Goal: Find specific page/section: Find specific page/section

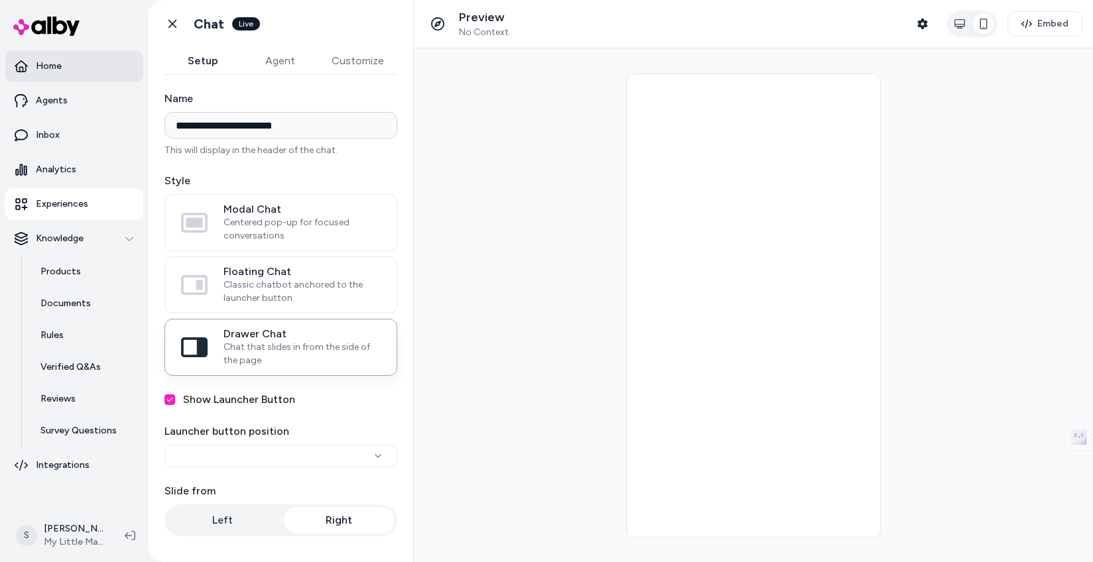
click at [42, 69] on p "Home" at bounding box center [49, 66] width 26 height 13
click at [57, 281] on link "Products" at bounding box center [85, 272] width 116 height 32
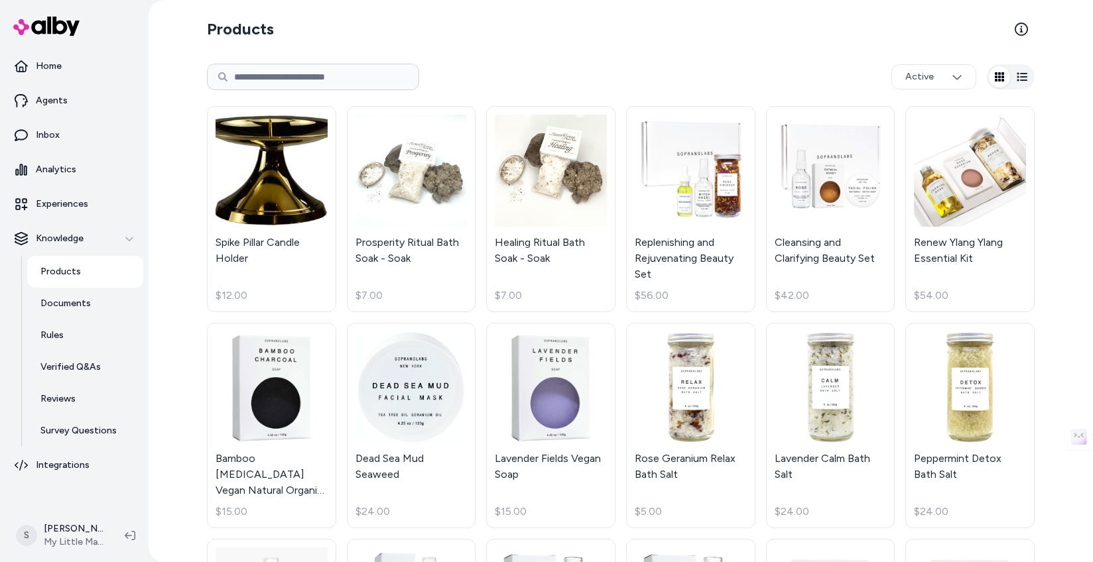
click at [1035, 74] on div "Products Active Spike Pillar Candle Holder $12.00 Prosperity Ritual Bath Soak -…" at bounding box center [620, 490] width 849 height 981
click at [1025, 76] on icon "button" at bounding box center [1022, 77] width 11 height 11
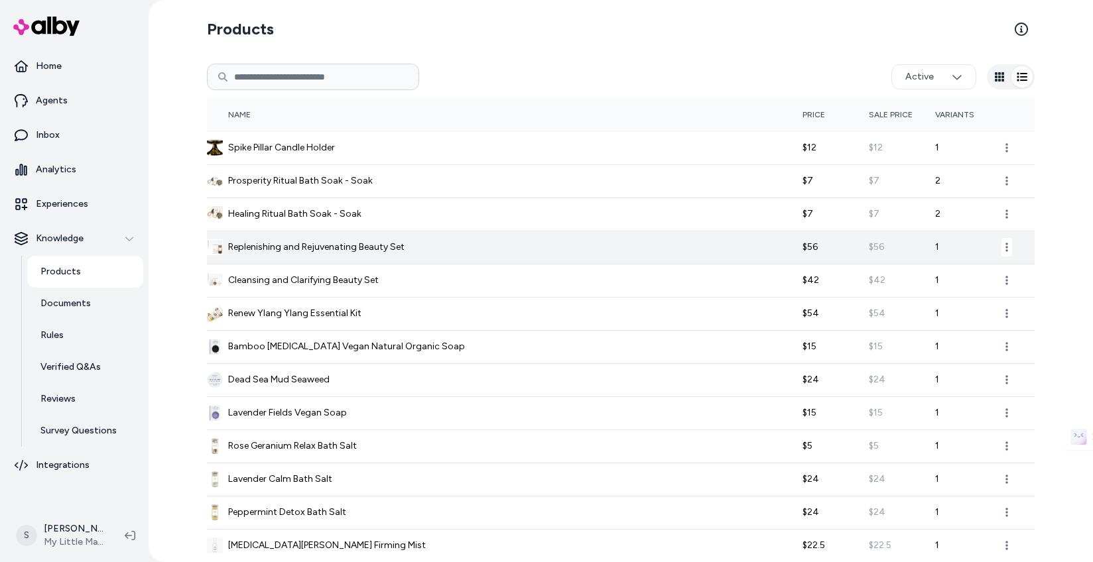
click at [358, 243] on span "Replenishing and Rejuvenating Beauty Set" at bounding box center [316, 247] width 176 height 13
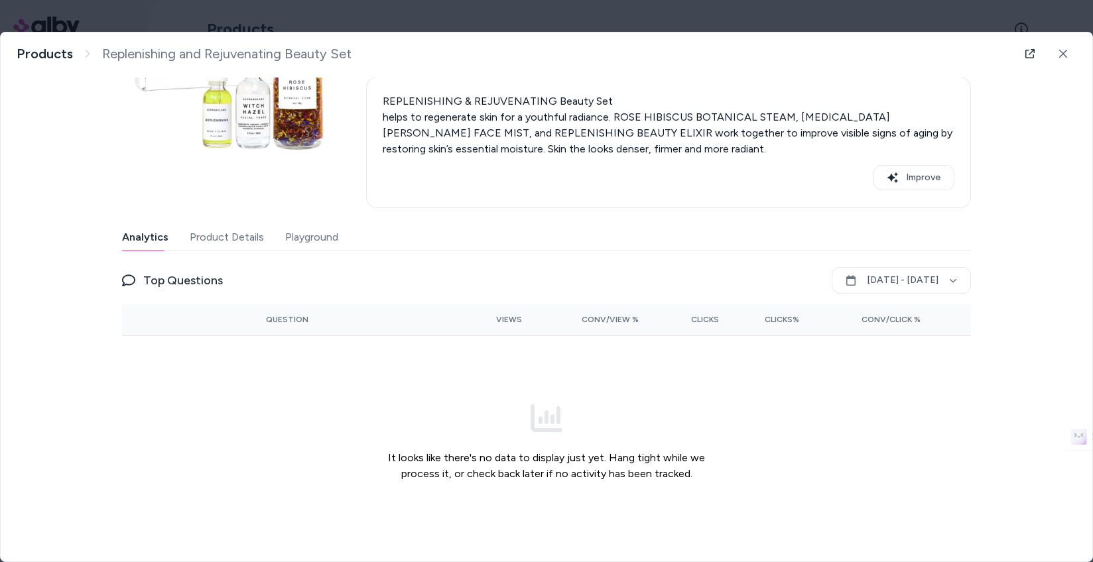
scroll to position [149, 0]
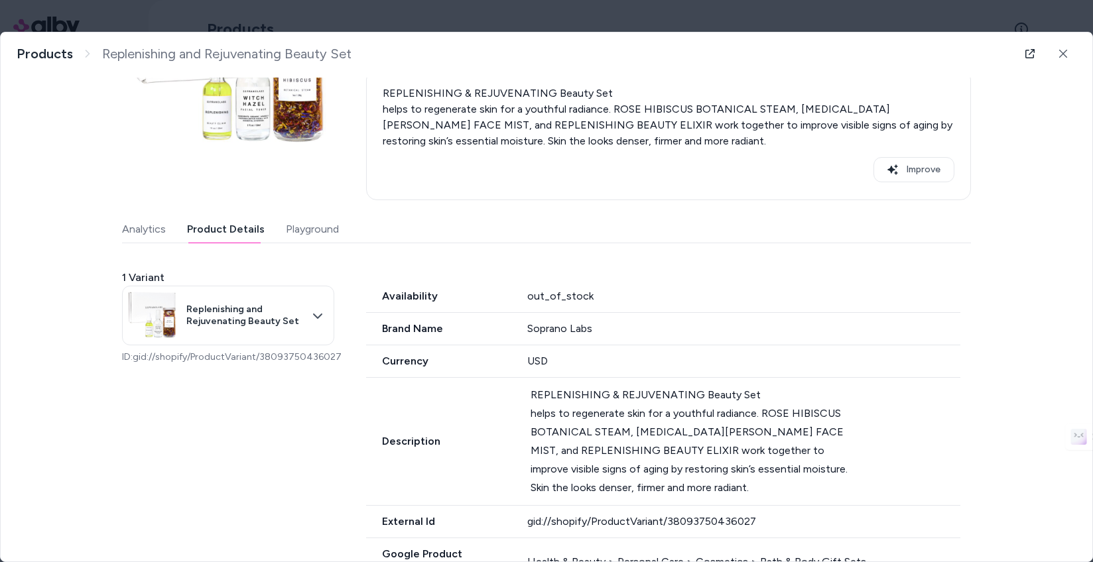
click at [208, 233] on button "Product Details" at bounding box center [226, 229] width 78 height 27
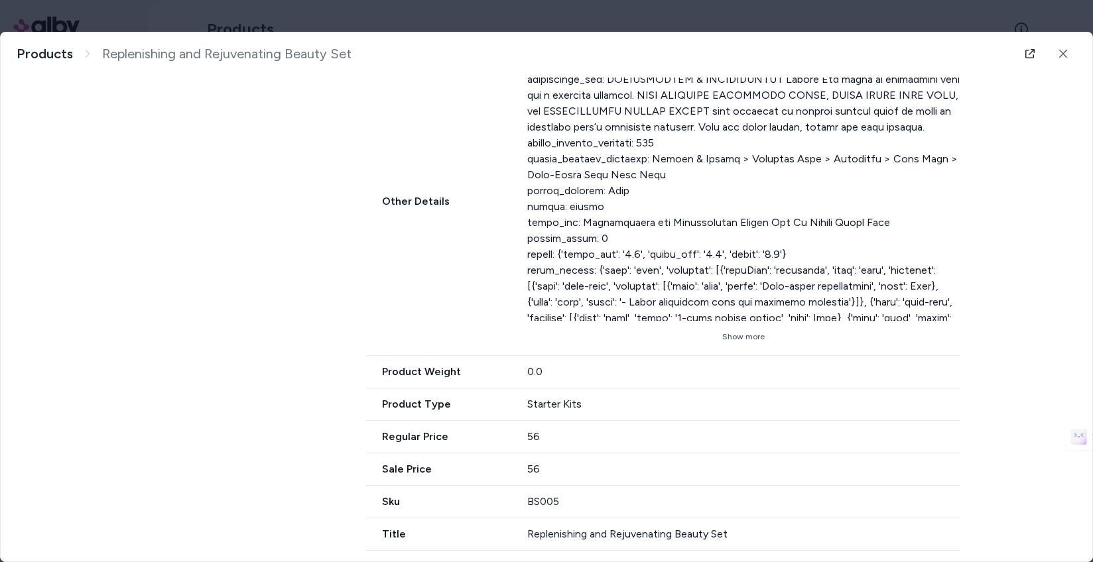
scroll to position [775, 0]
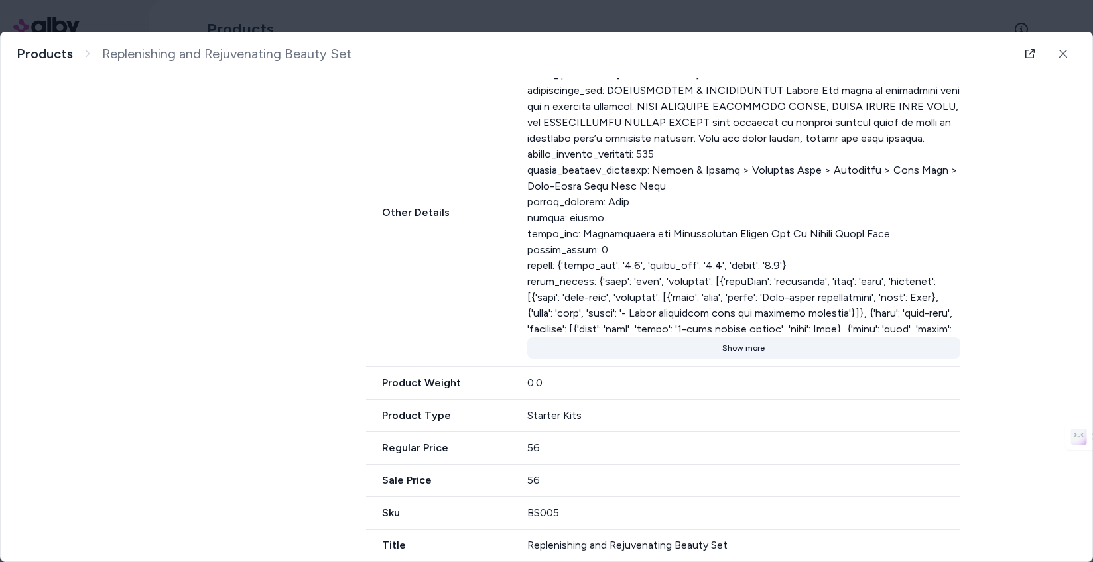
click at [671, 359] on button "Show more" at bounding box center [744, 348] width 434 height 21
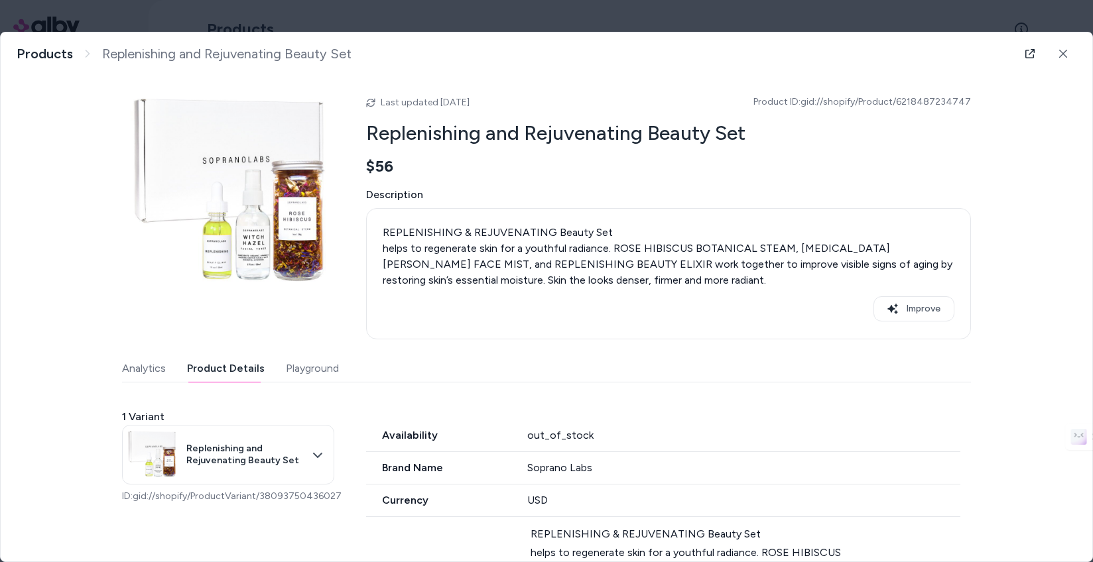
scroll to position [0, 0]
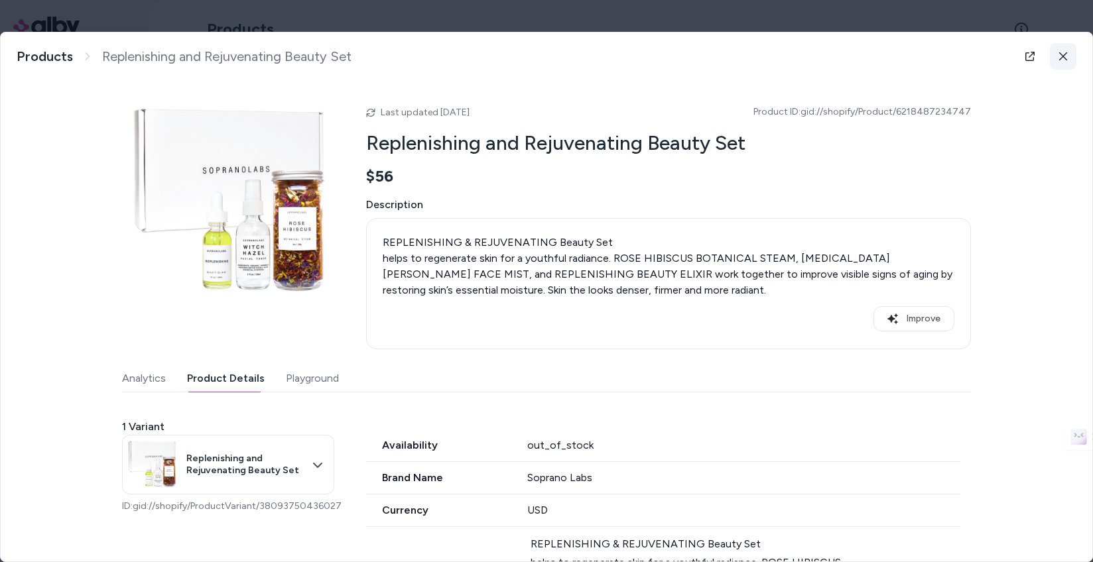
click at [1063, 60] on icon at bounding box center [1063, 56] width 9 height 9
